Goal: Task Accomplishment & Management: Manage account settings

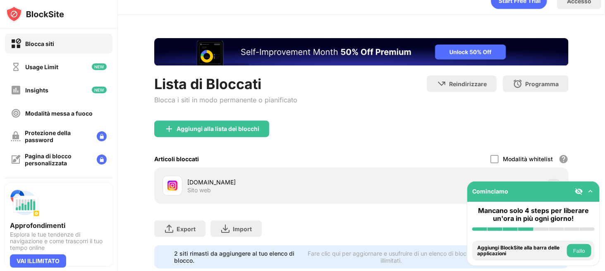
scroll to position [40, 0]
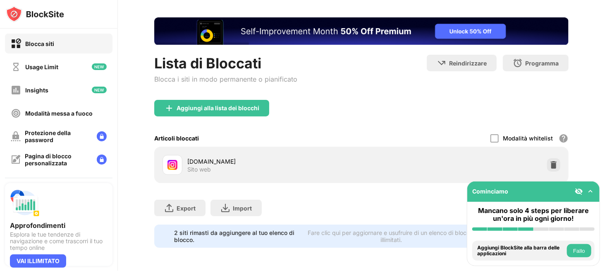
drag, startPoint x: 580, startPoint y: 134, endPoint x: 560, endPoint y: 187, distance: 56.4
click at [540, 157] on div "[DOMAIN_NAME] Sito web" at bounding box center [361, 164] width 405 height 26
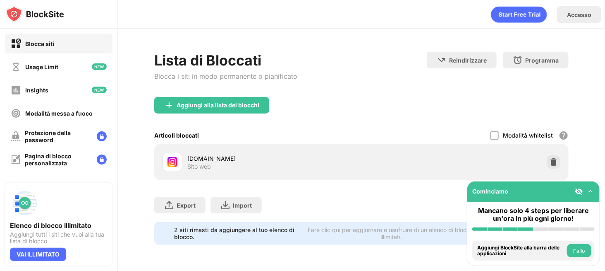
drag, startPoint x: 374, startPoint y: 116, endPoint x: 349, endPoint y: 166, distance: 56.1
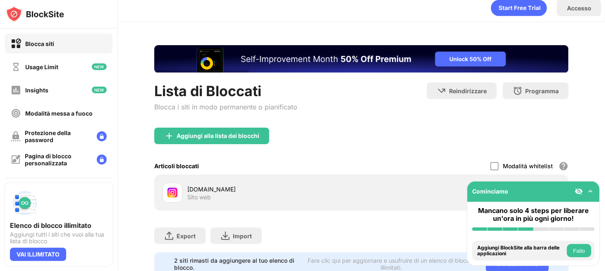
scroll to position [34, 0]
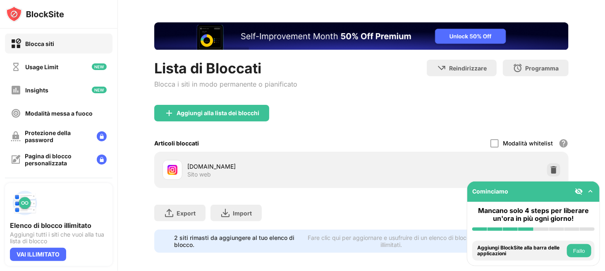
drag, startPoint x: 541, startPoint y: 161, endPoint x: 544, endPoint y: 183, distance: 22.1
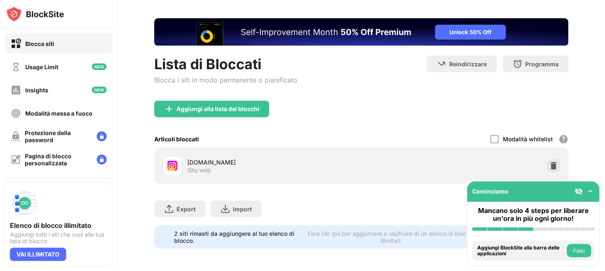
click at [549, 158] on div "[DOMAIN_NAME] Sito web" at bounding box center [361, 165] width 405 height 26
click at [550, 164] on img at bounding box center [554, 165] width 8 height 8
